Goal: Information Seeking & Learning: Learn about a topic

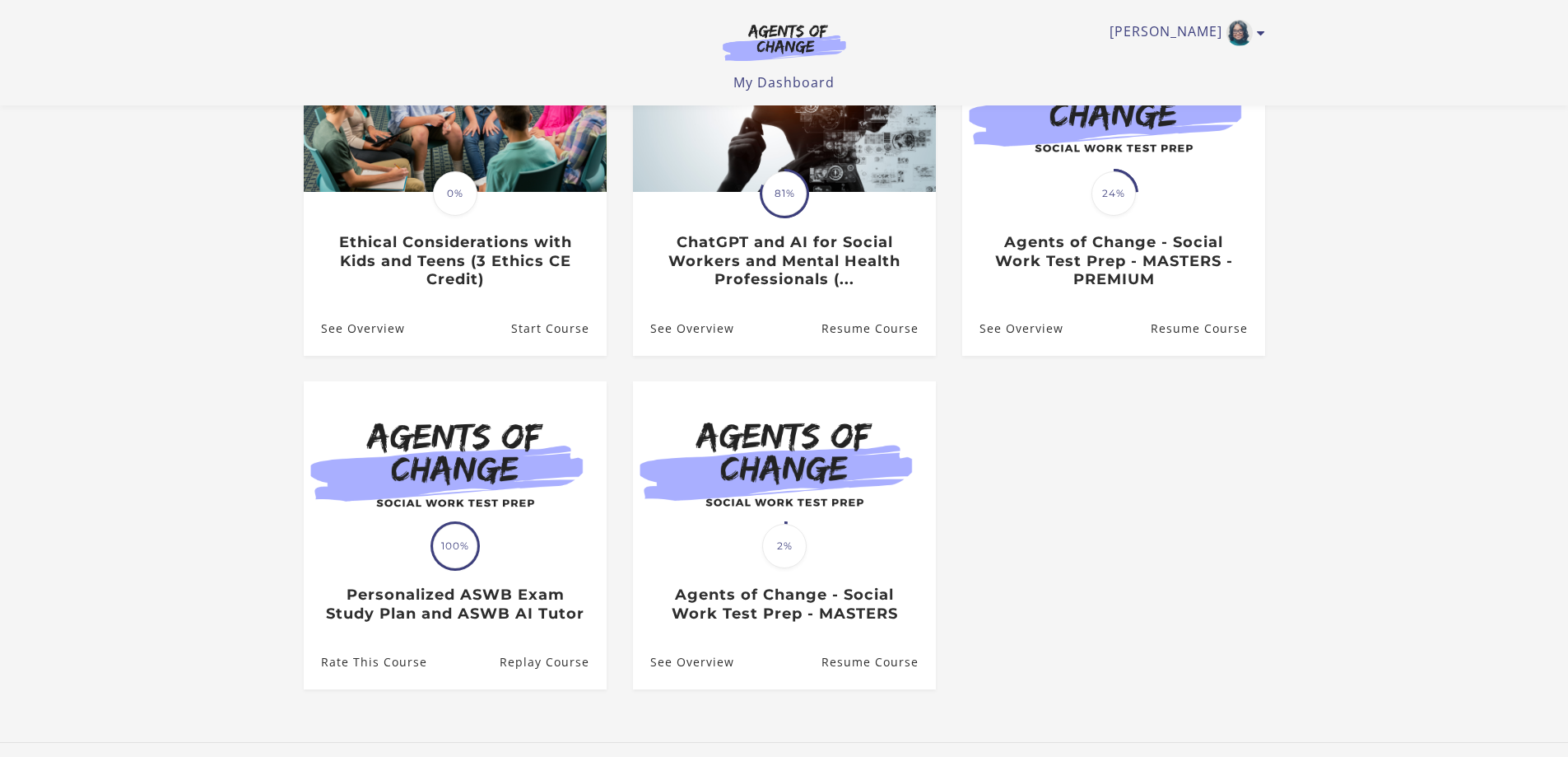
scroll to position [247, 0]
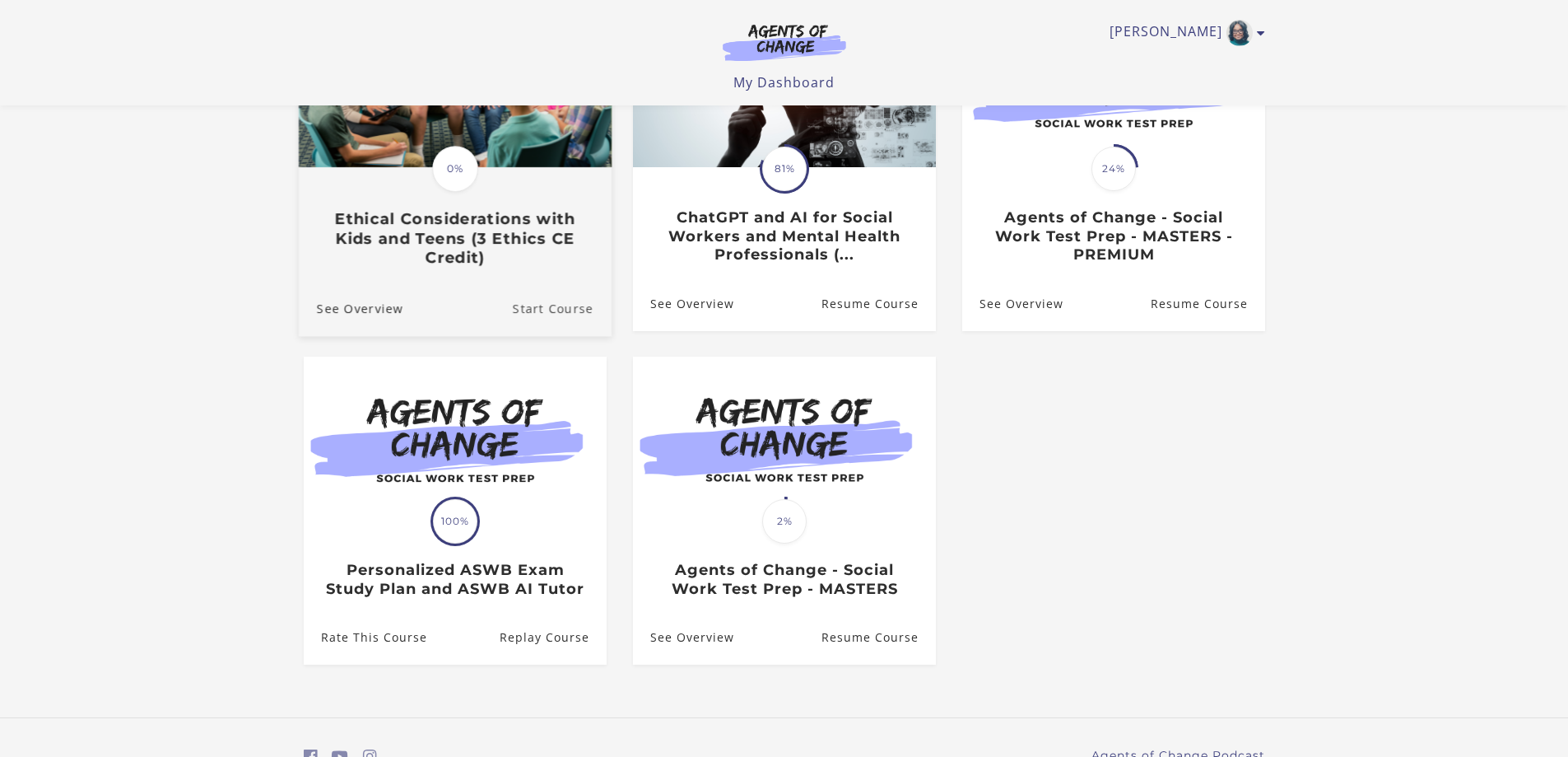
click at [548, 303] on link "Start Course" at bounding box center [561, 307] width 99 height 55
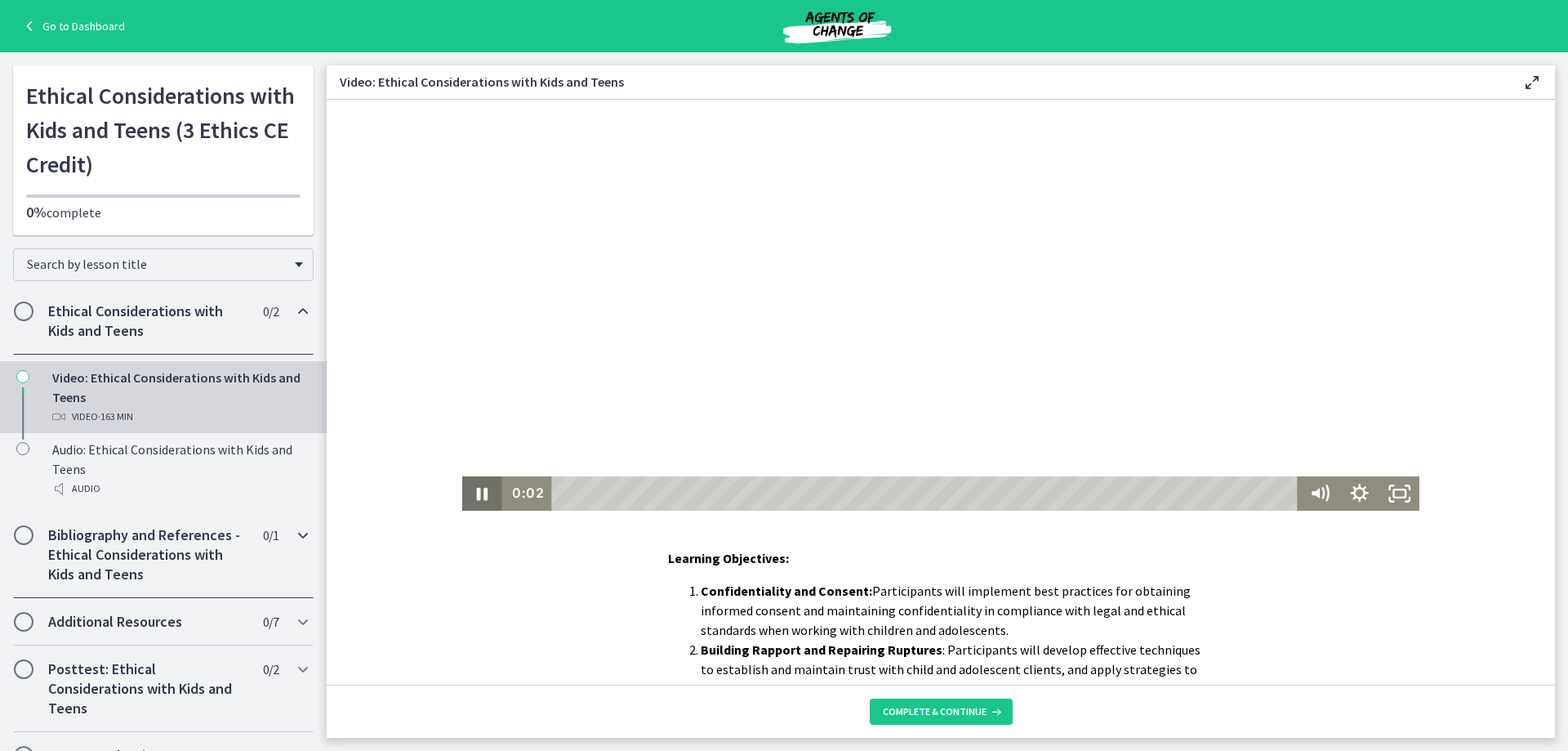
scroll to position [81, 0]
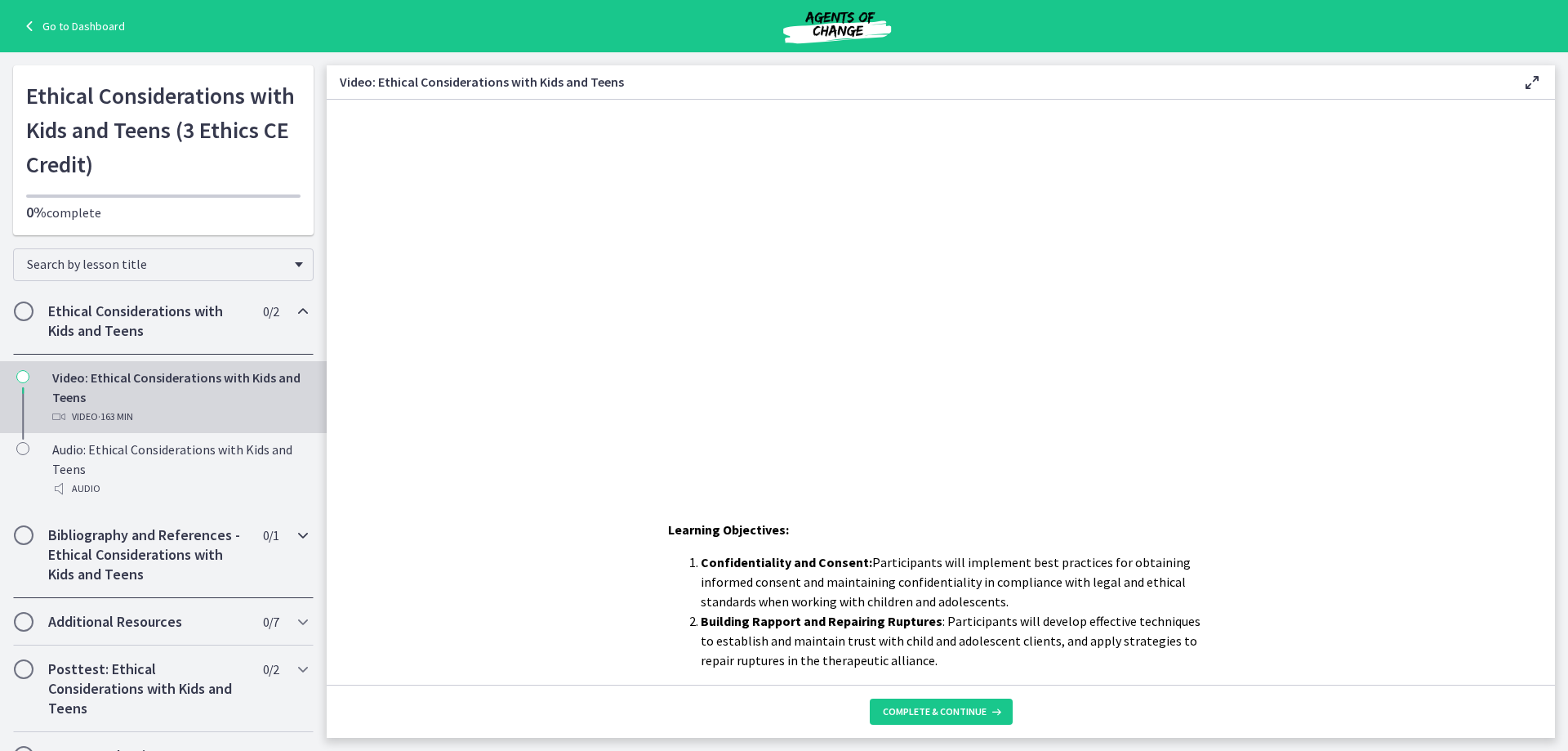
click at [294, 538] on icon "Chapters" at bounding box center [303, 535] width 20 height 20
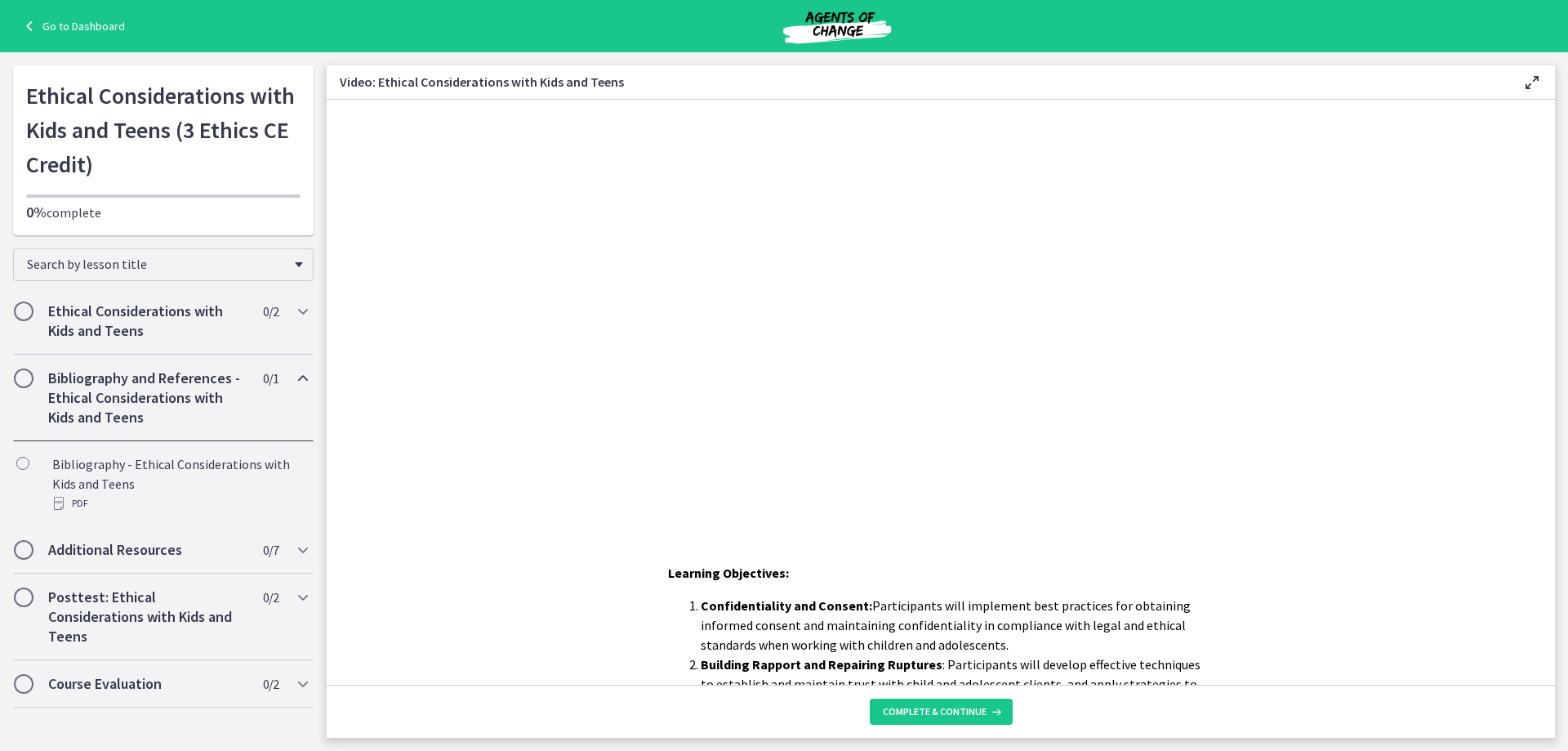
scroll to position [0, 0]
